Goal: Task Accomplishment & Management: Manage account settings

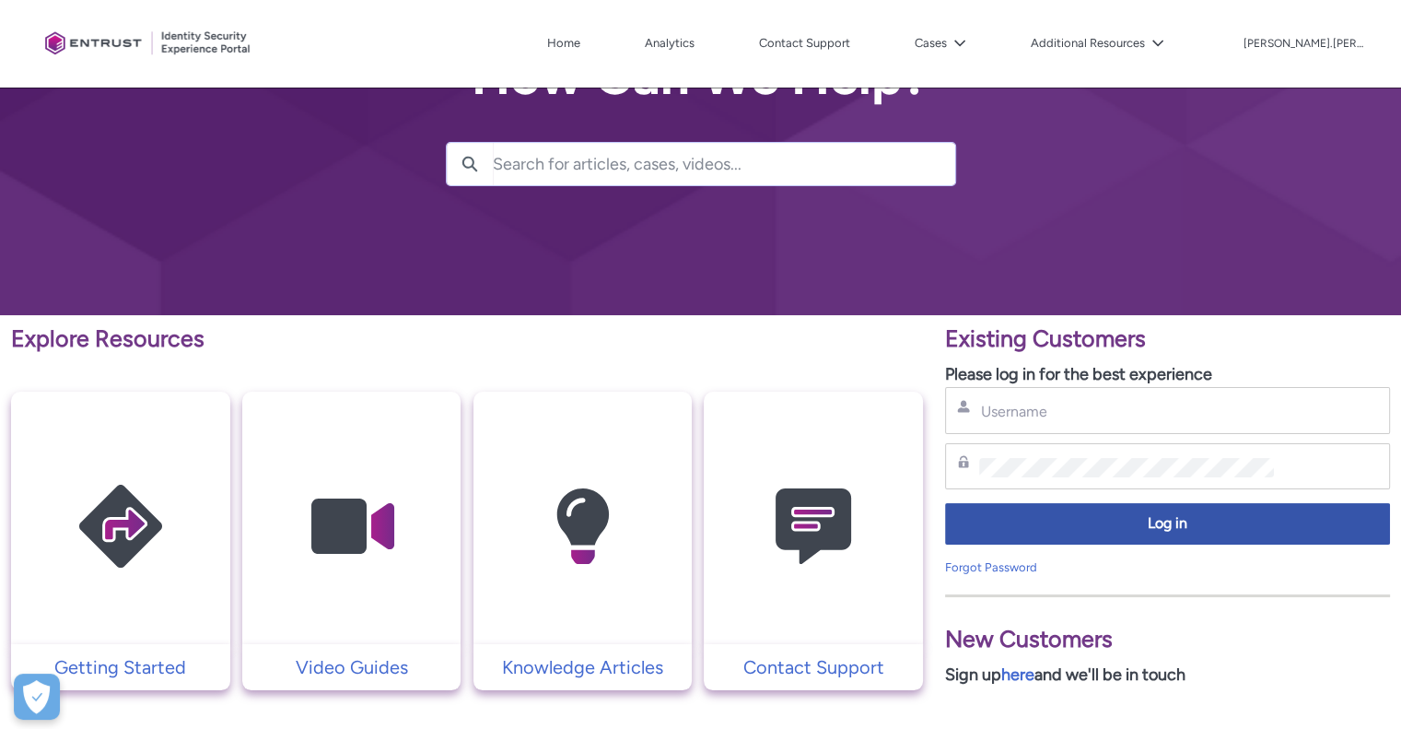
click at [1010, 426] on div "Username" at bounding box center [1167, 410] width 445 height 47
click at [1019, 415] on input "Username" at bounding box center [1126, 411] width 295 height 19
type input "jonathan.moore@cala.co.uk"
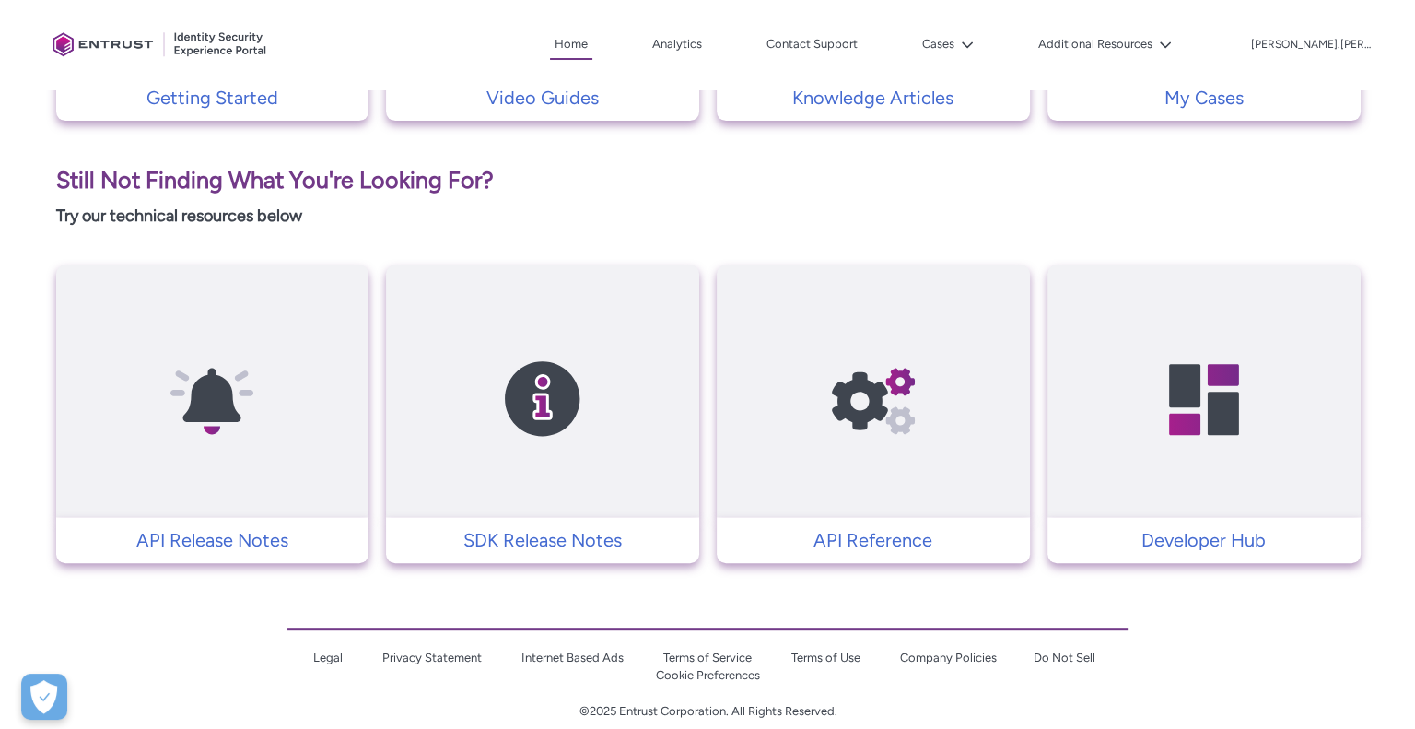
scroll to position [741, 0]
